Goal: Check status: Check status

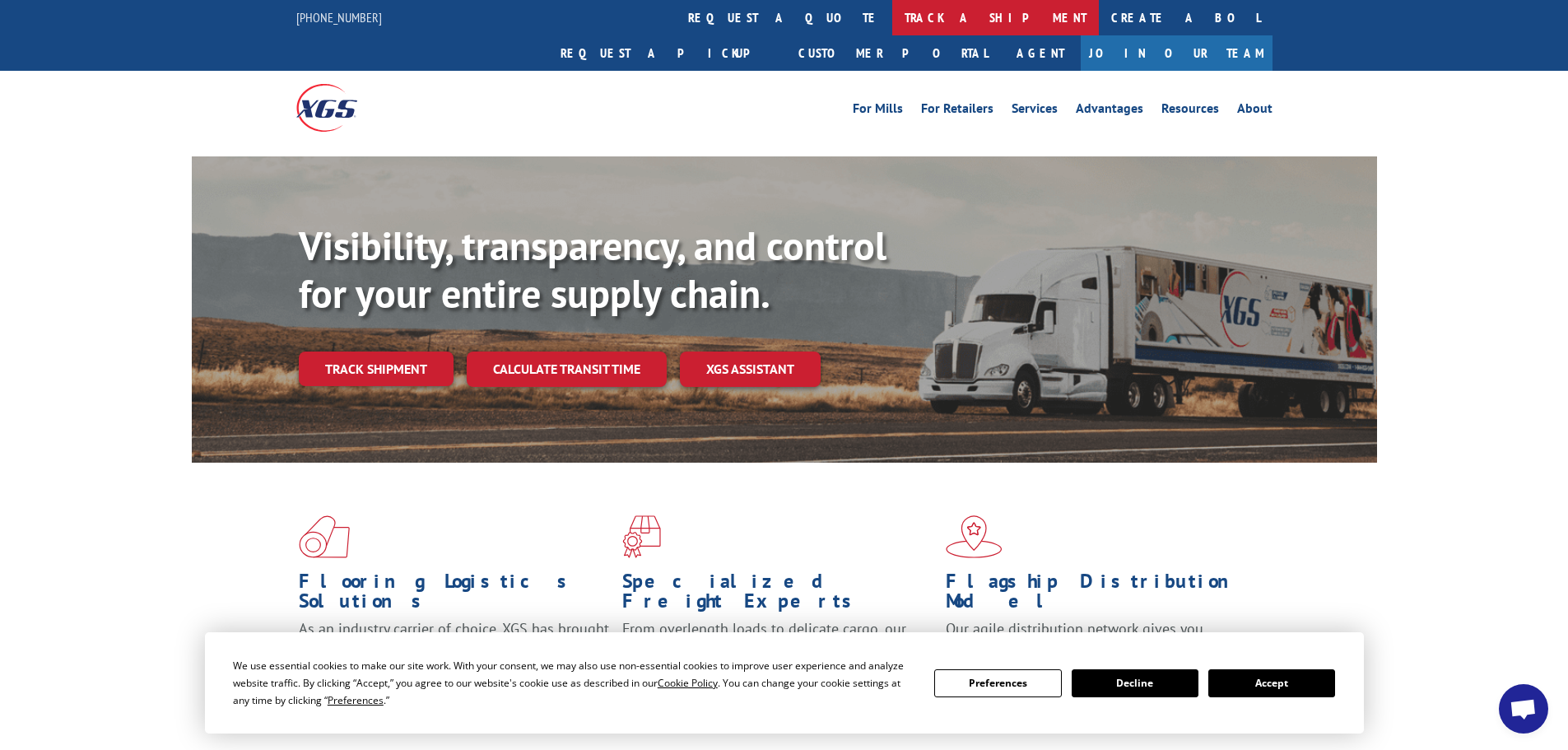
click at [892, 8] on link "track a shipment" at bounding box center [996, 17] width 206 height 35
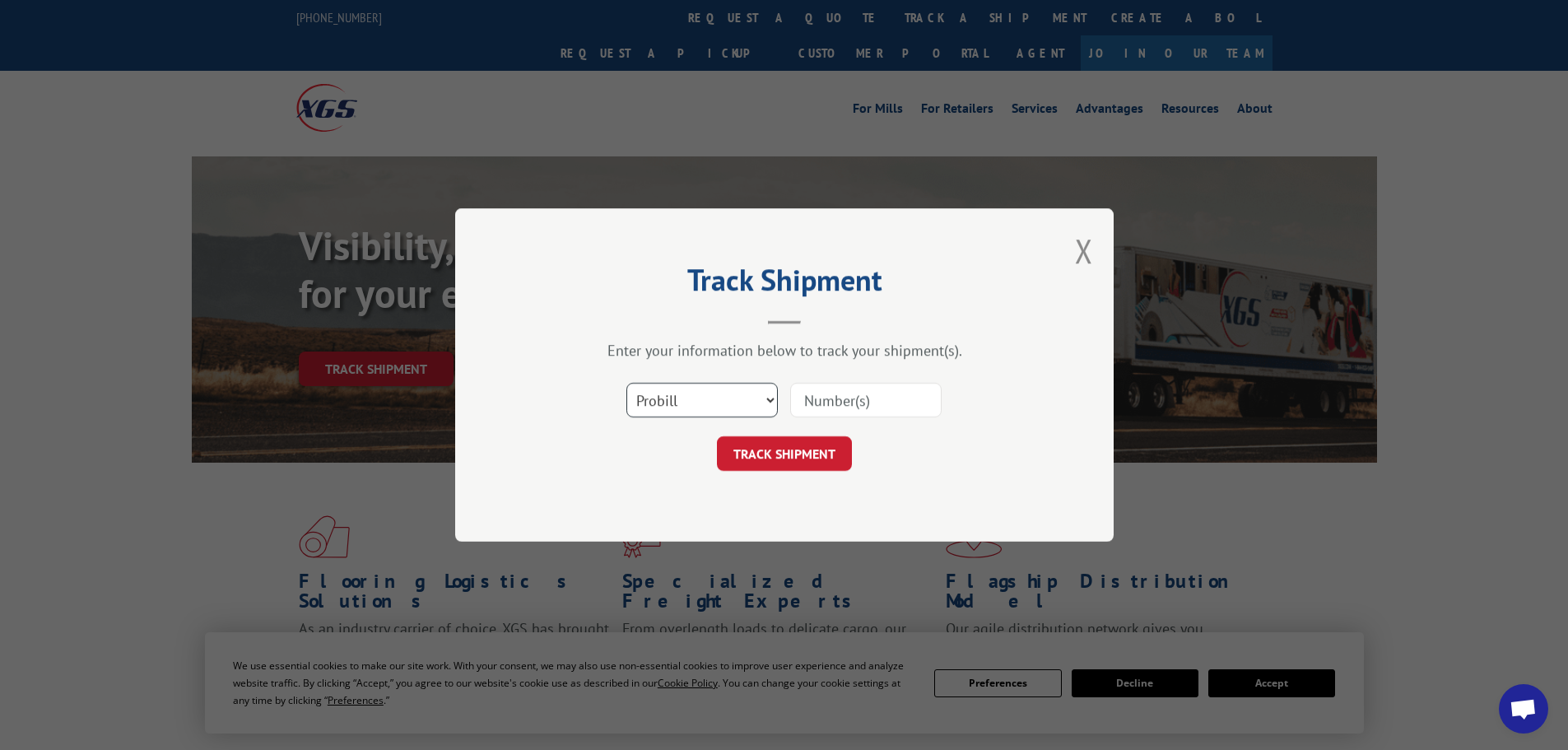
click at [724, 391] on select "Select category... Probill BOL PO" at bounding box center [701, 399] width 151 height 34
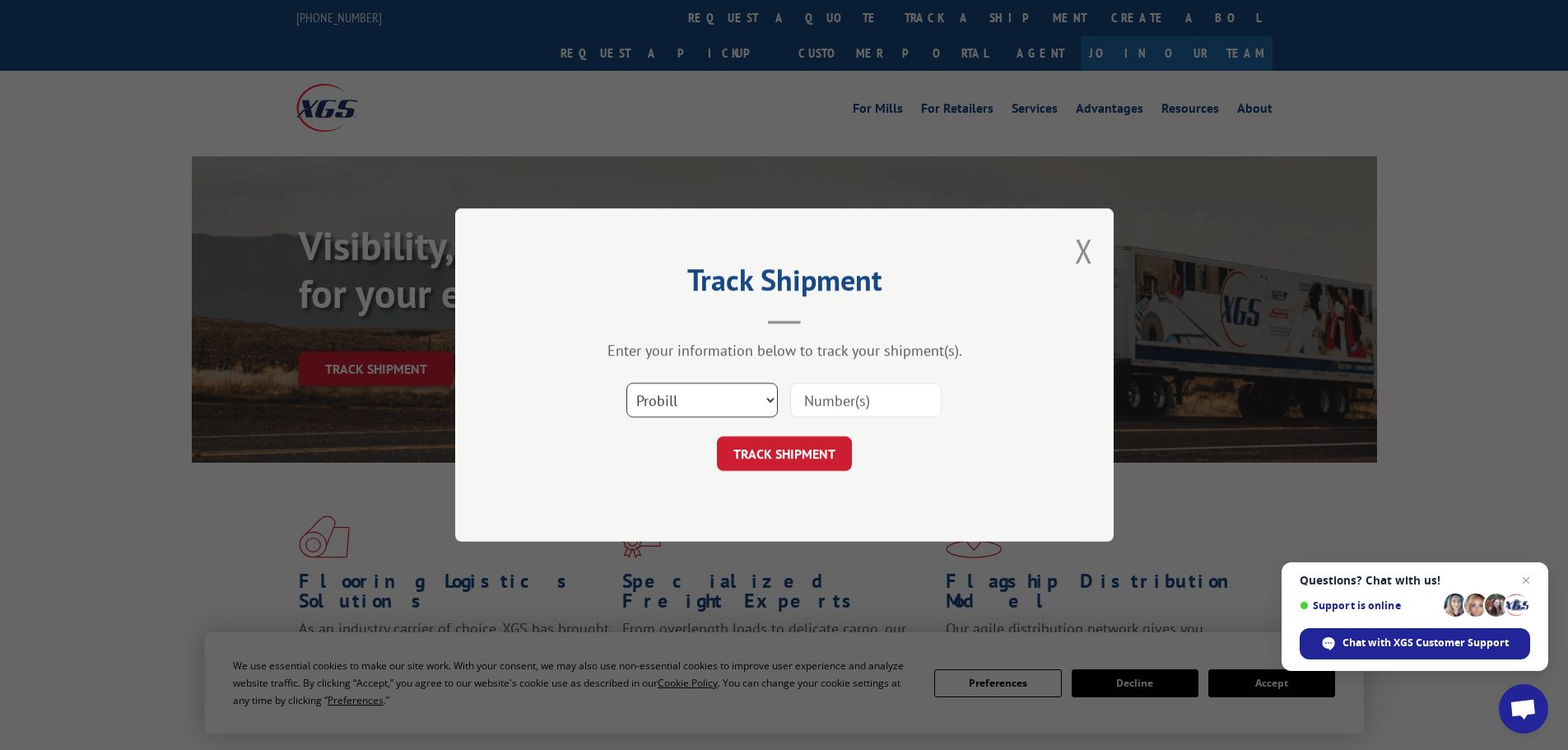
select select "bol"
click at [626, 382] on select "Select category... Probill BOL PO" at bounding box center [701, 399] width 151 height 34
click at [813, 398] on input at bounding box center [866, 399] width 151 height 34
paste input "5474797"
type input "5474797"
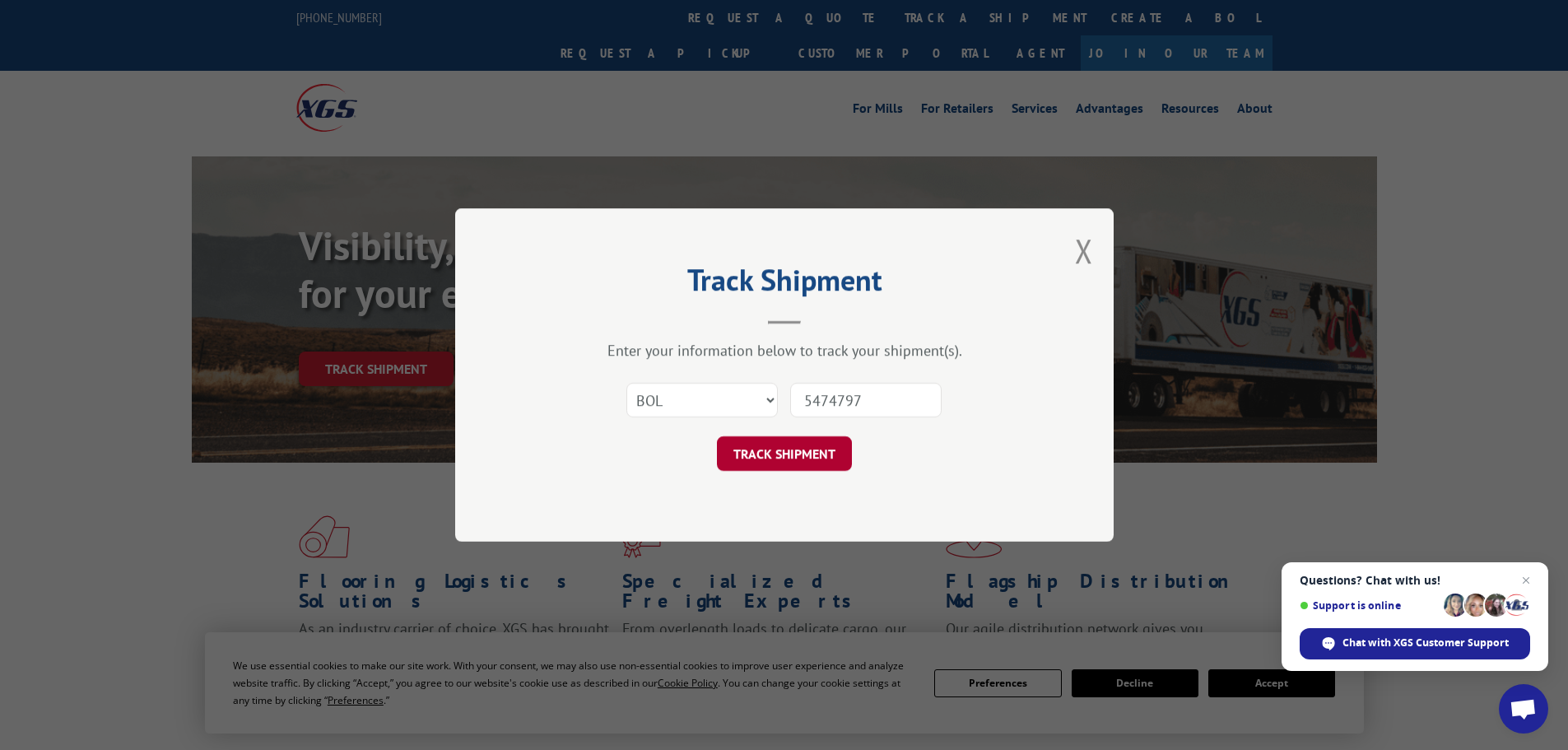
click at [775, 458] on button "TRACK SHIPMENT" at bounding box center [784, 453] width 135 height 34
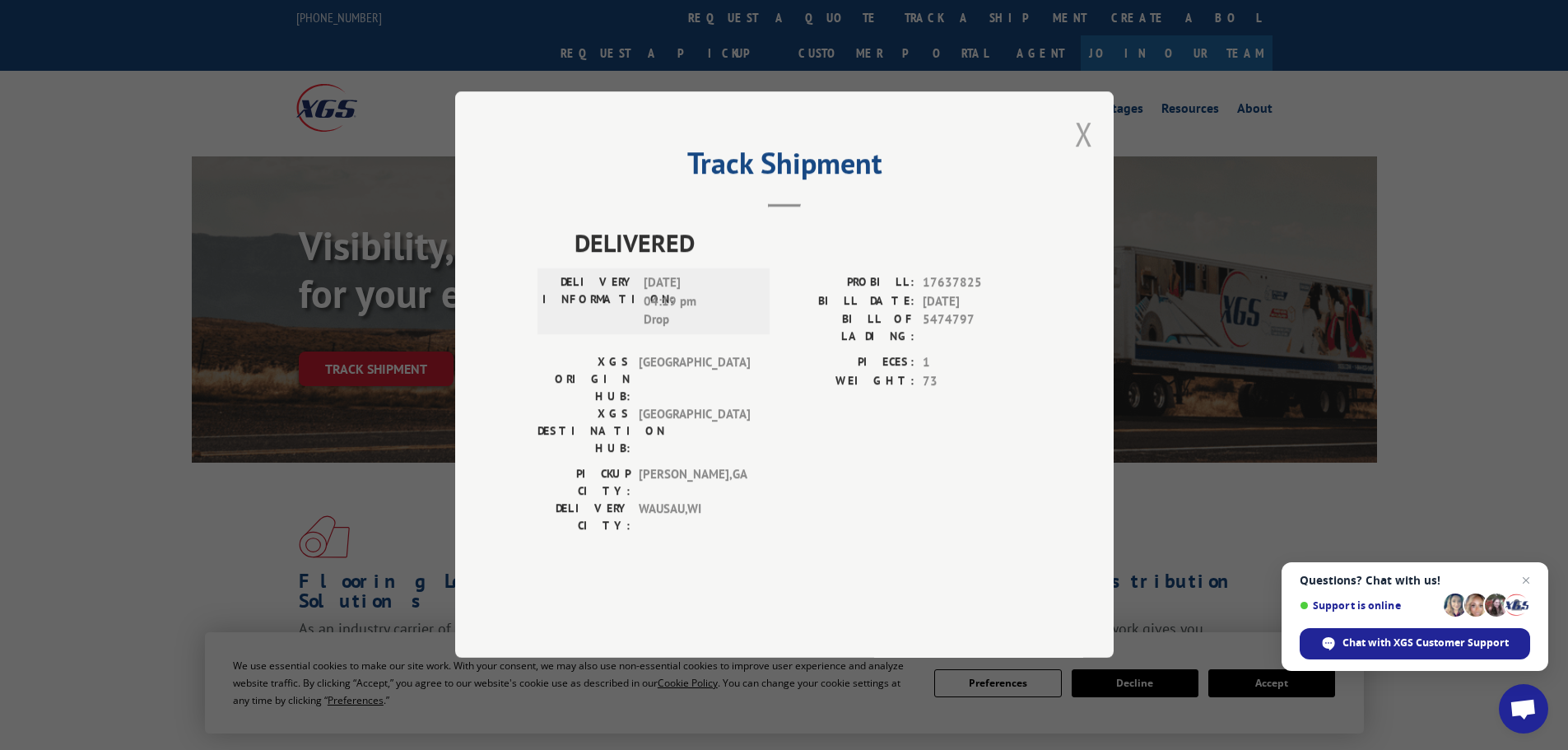
click at [1077, 156] on button "Close modal" at bounding box center [1084, 134] width 18 height 44
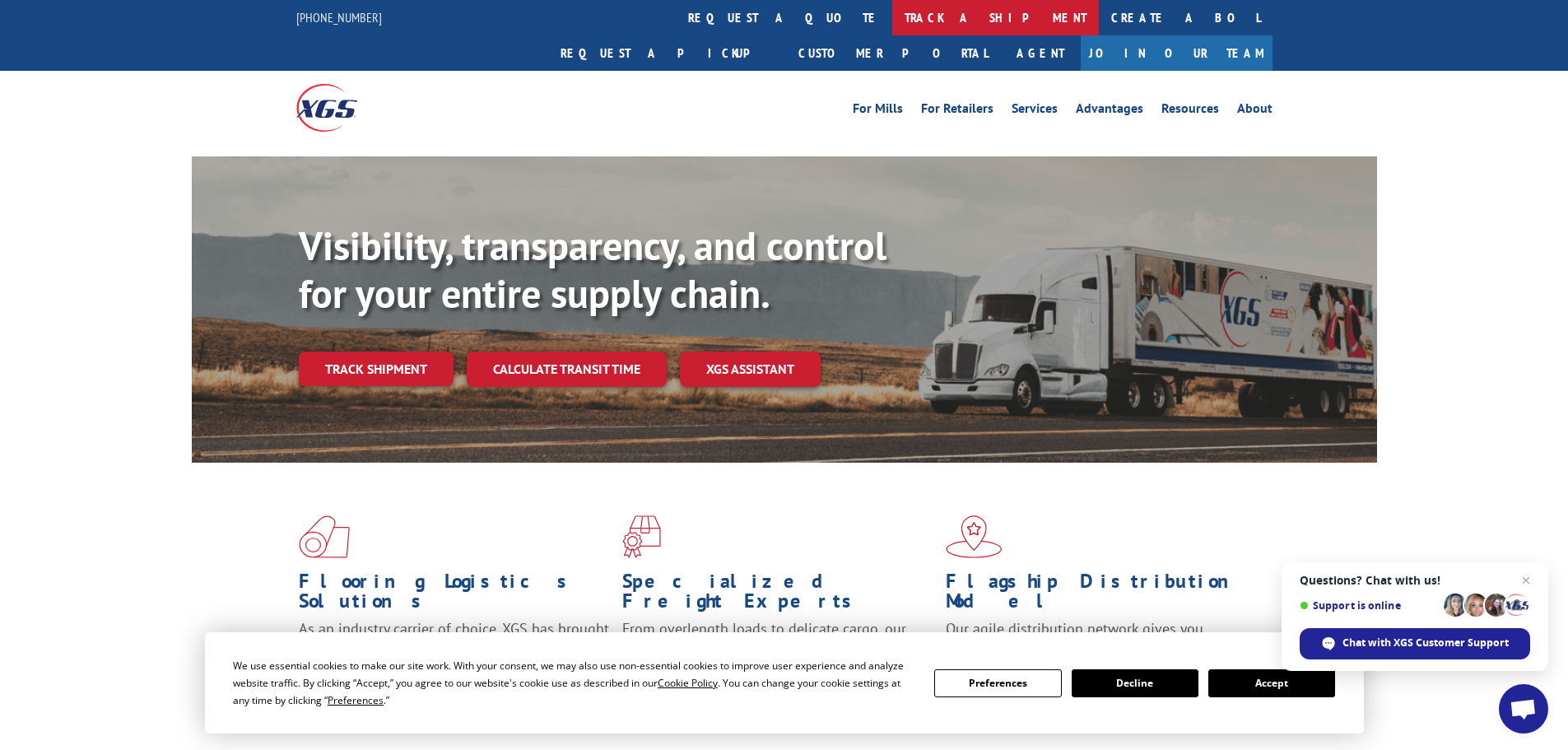
click at [892, 3] on link "track a shipment" at bounding box center [996, 17] width 206 height 35
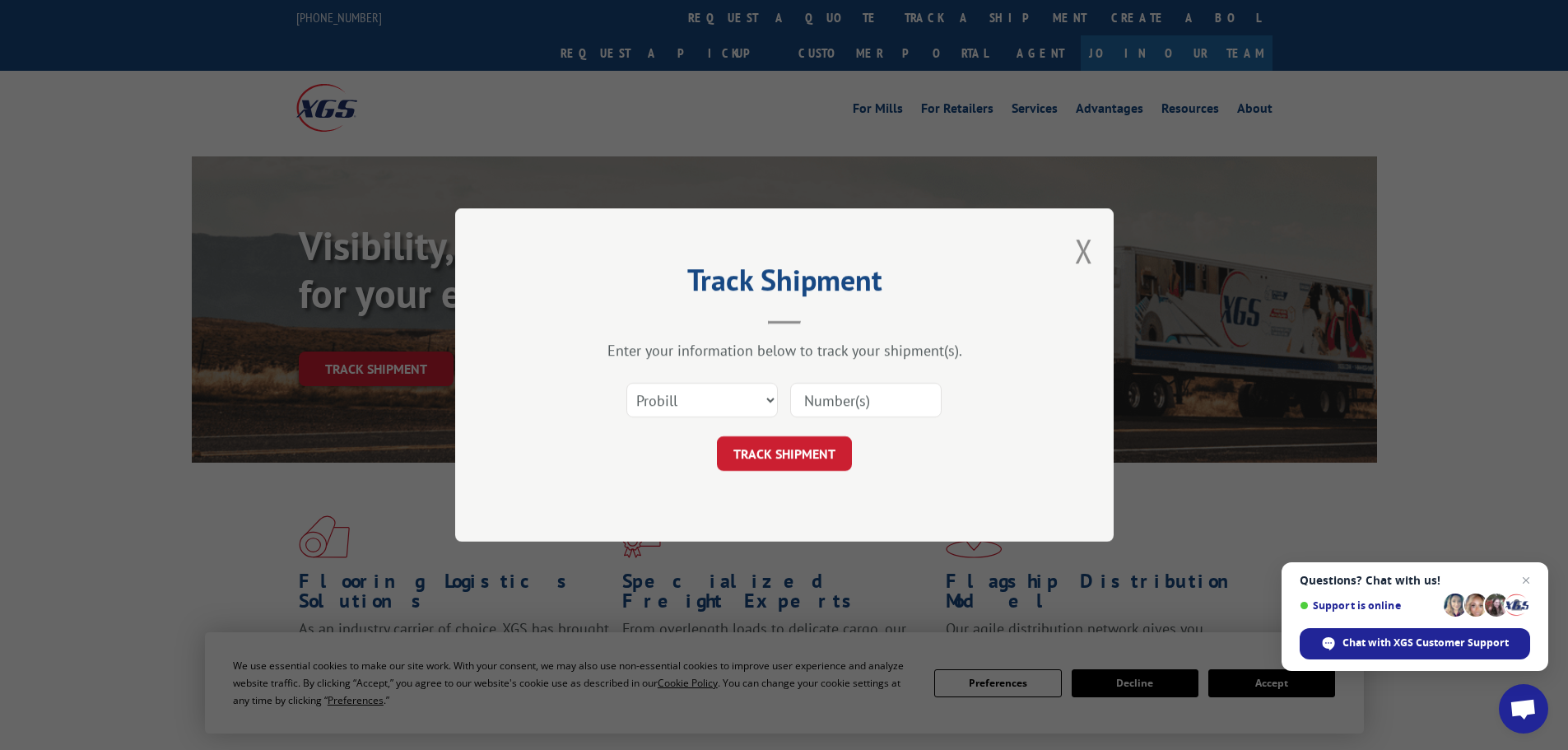
click at [812, 395] on input at bounding box center [866, 399] width 151 height 34
paste input "17233598"
type input "17233598"
click at [825, 452] on button "TRACK SHIPMENT" at bounding box center [784, 453] width 135 height 34
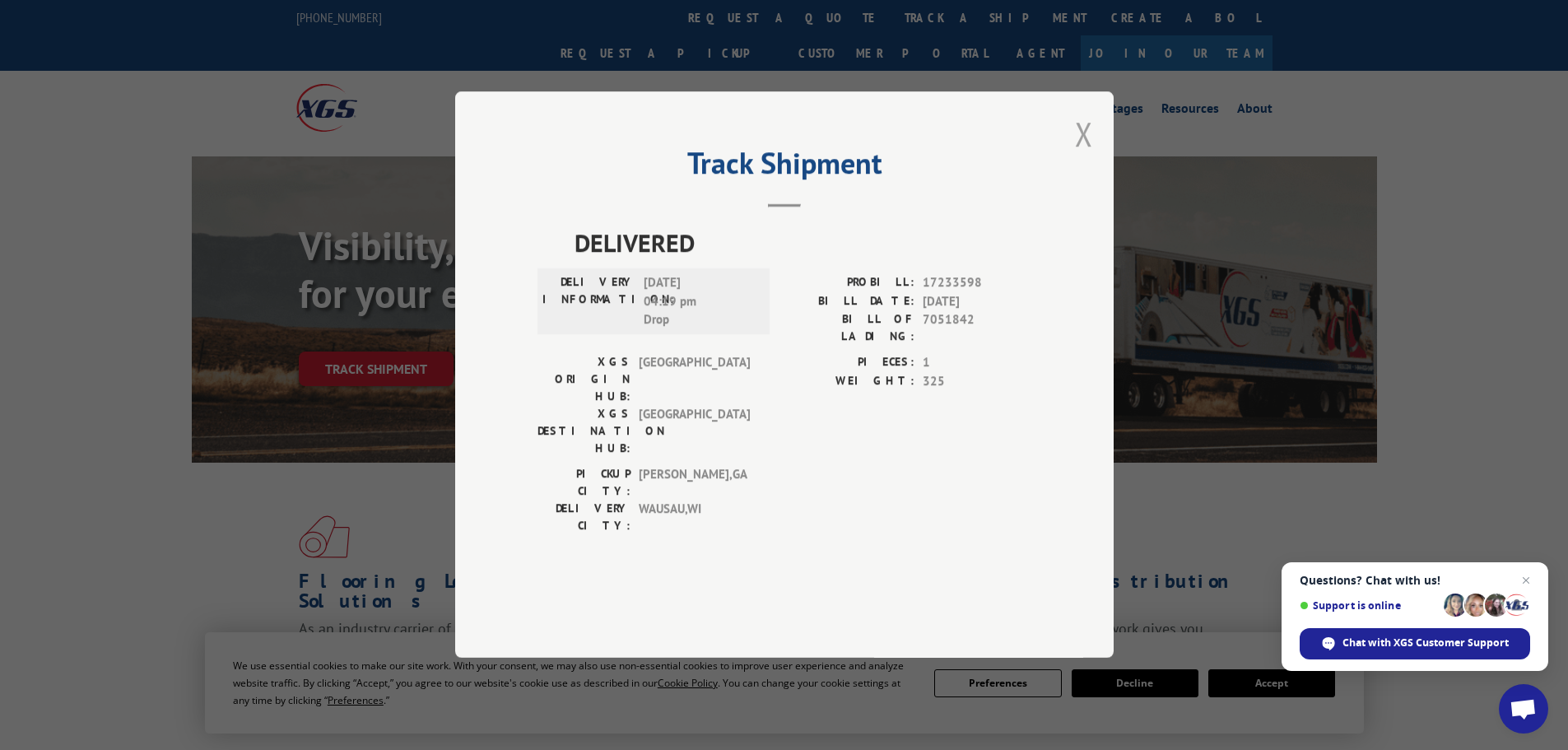
click at [1085, 156] on button "Close modal" at bounding box center [1084, 134] width 18 height 44
